Goal: Entertainment & Leisure: Browse casually

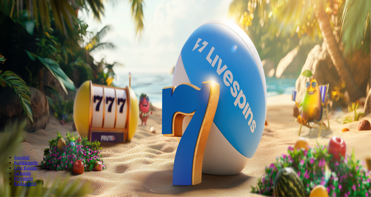
click at [33, 139] on button "Talleta ja pelaa" at bounding box center [17, 142] width 31 height 6
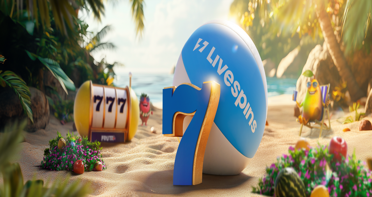
click at [241, 131] on div at bounding box center [186, 131] width 368 height 0
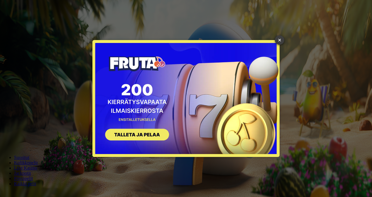
click at [277, 37] on link "×" at bounding box center [279, 39] width 9 height 9
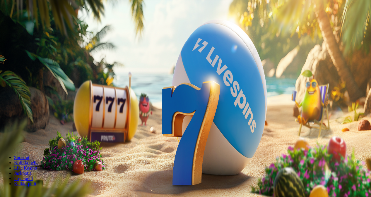
scroll to position [18, 0]
